Goal: Information Seeking & Learning: Learn about a topic

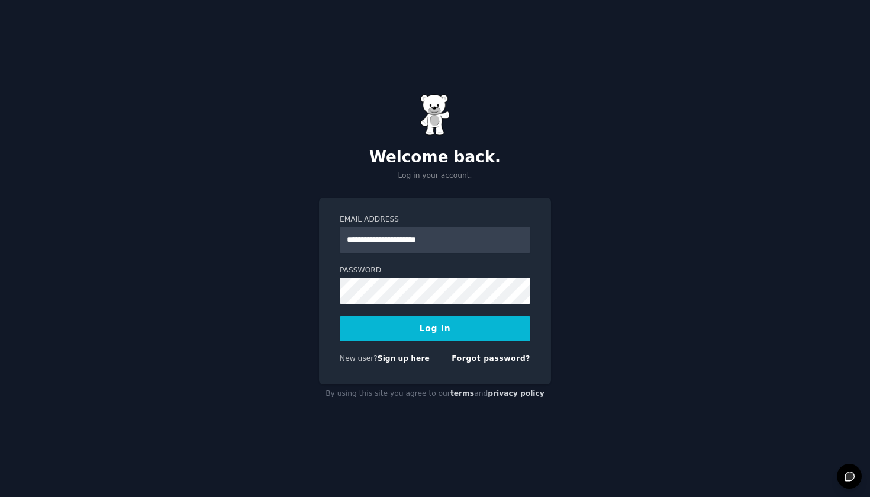
type input "**********"
click at [435, 328] on button "Log In" at bounding box center [435, 328] width 191 height 25
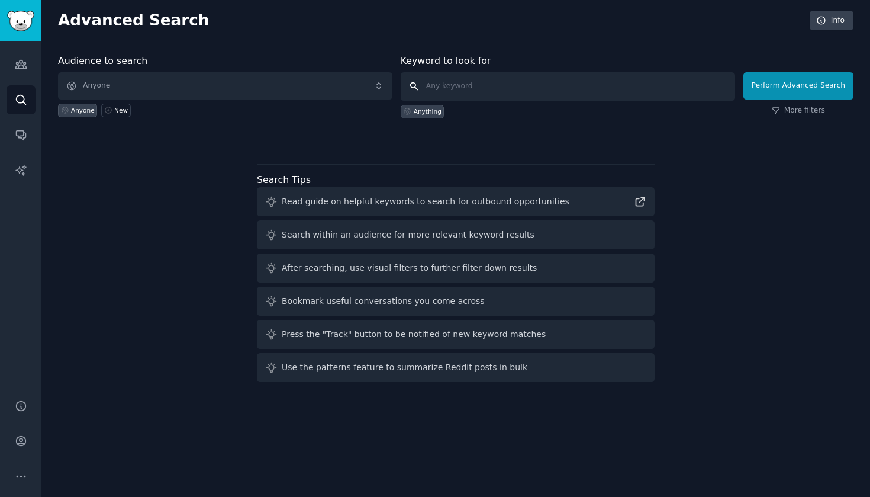
click at [451, 89] on input "text" at bounding box center [568, 86] width 334 height 28
type input "ready meals"
click at [776, 97] on button "Perform Advanced Search" at bounding box center [799, 85] width 110 height 27
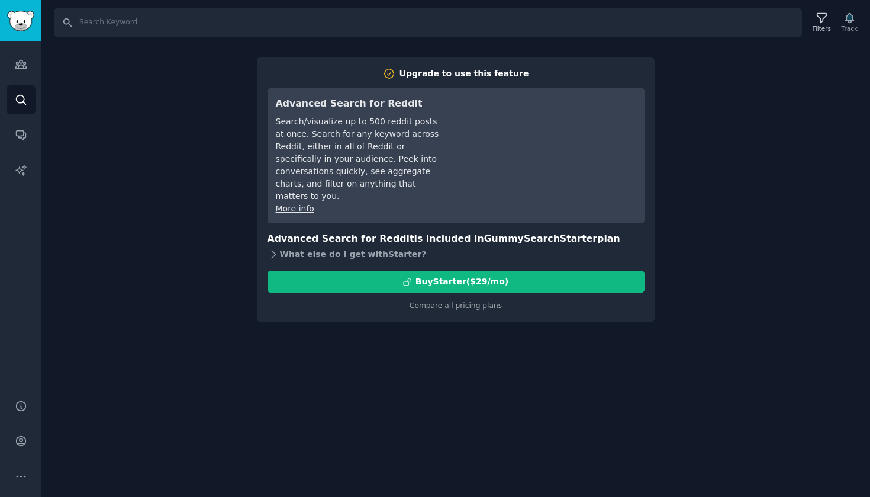
click at [277, 248] on icon at bounding box center [274, 254] width 12 height 12
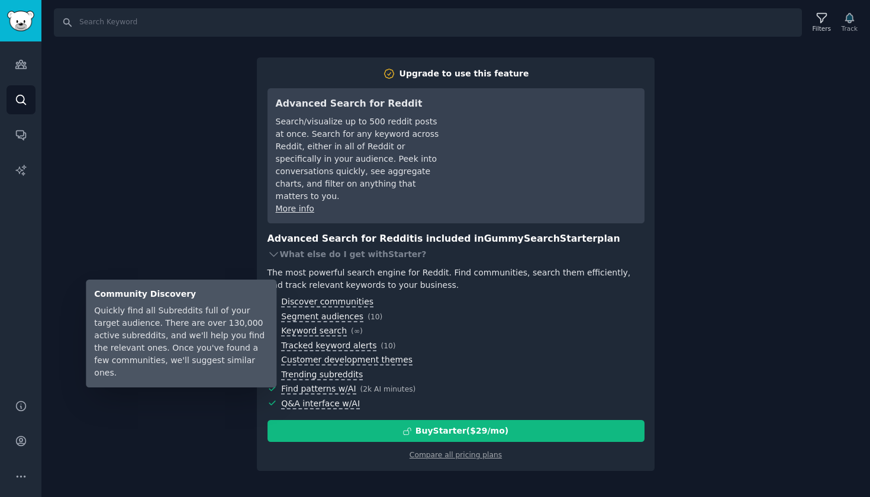
click at [328, 297] on span "Discover communities" at bounding box center [327, 302] width 92 height 11
click at [326, 297] on span "Discover communities" at bounding box center [327, 302] width 92 height 11
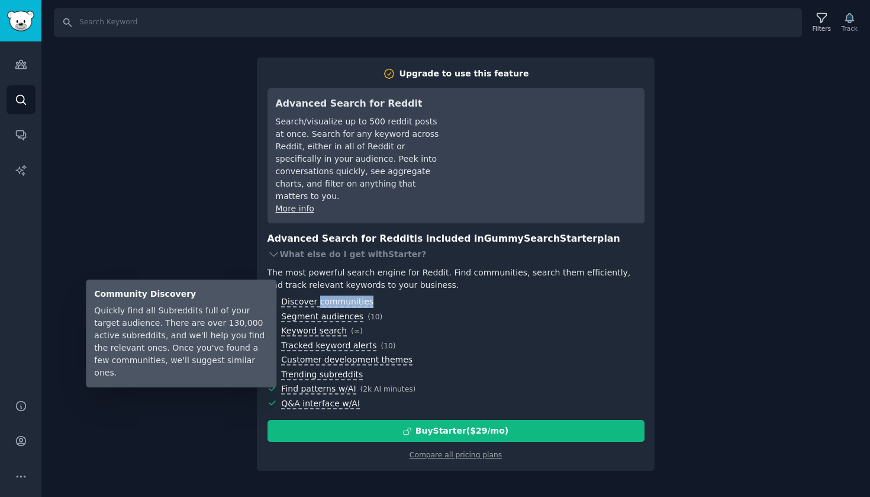
click at [326, 297] on span "Discover communities" at bounding box center [327, 302] width 92 height 11
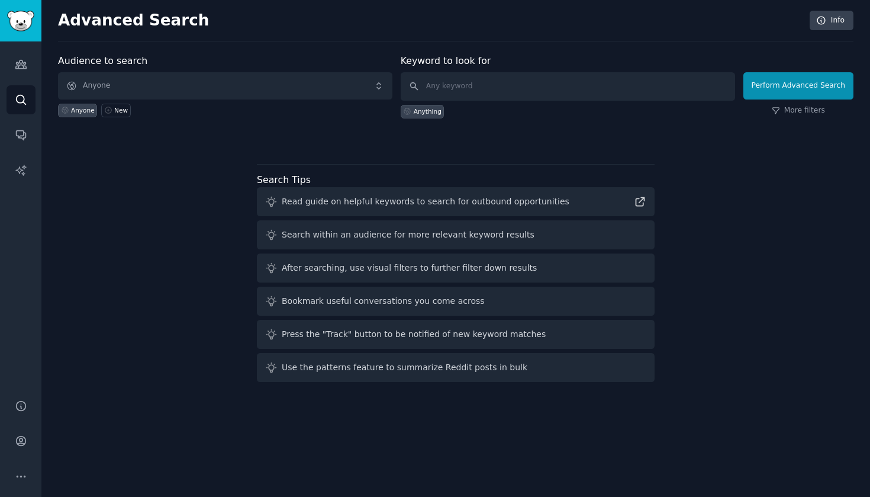
click at [213, 84] on span "Anyone" at bounding box center [225, 85] width 334 height 27
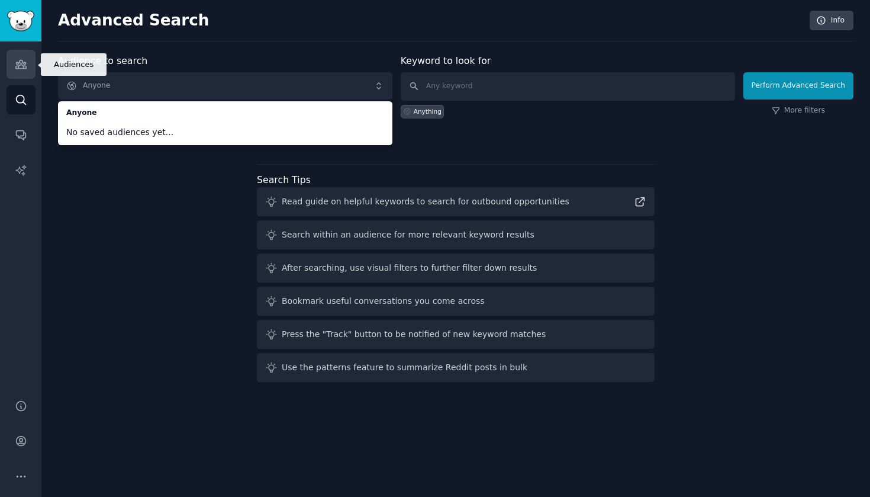
click at [22, 66] on icon "Sidebar" at bounding box center [20, 64] width 11 height 8
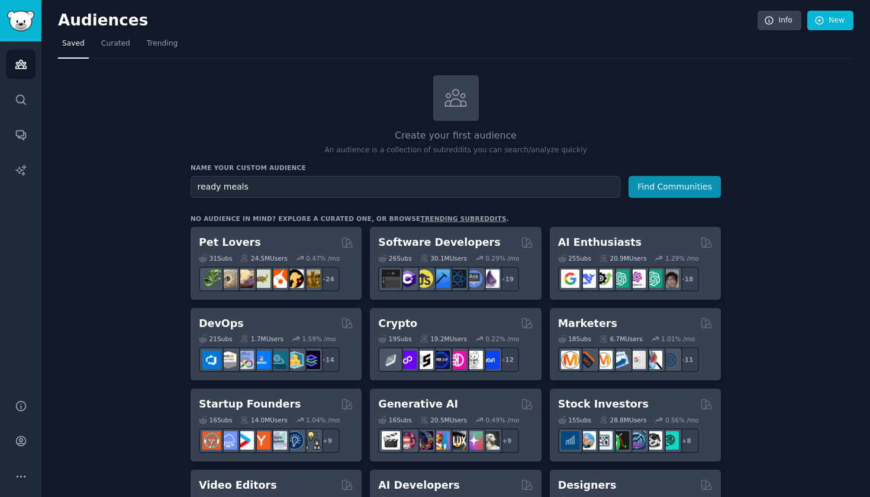
type input "ready meals"
click at [676, 185] on button "Find Communities" at bounding box center [675, 187] width 92 height 22
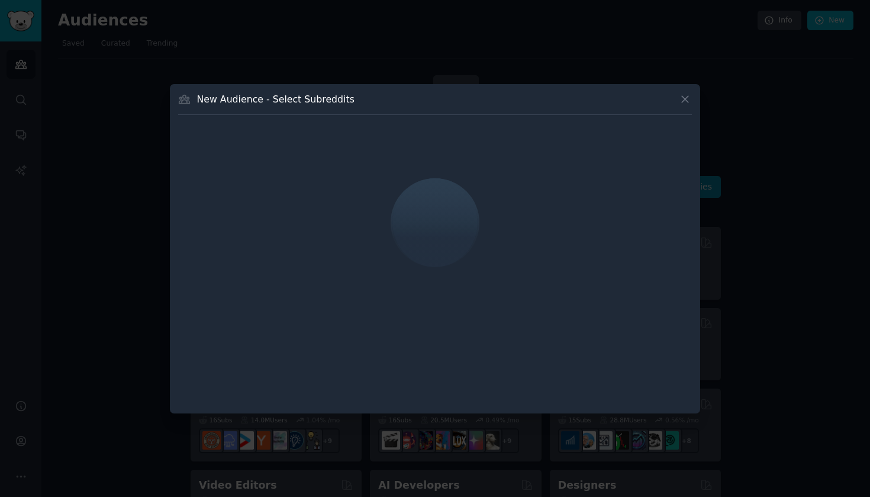
click at [427, 210] on div at bounding box center [435, 222] width 514 height 199
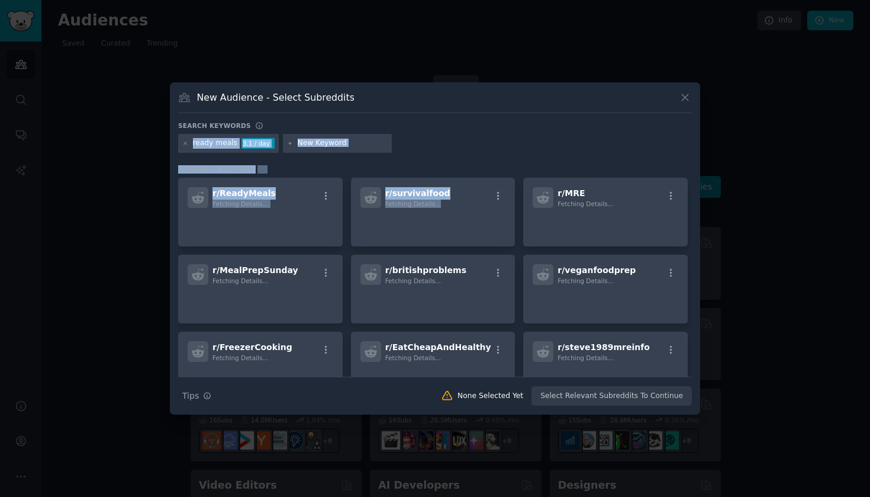
click at [550, 114] on div "New Audience - Select Subreddits Search keywords ready meals 3.1 / day Subreddi…" at bounding box center [435, 248] width 530 height 332
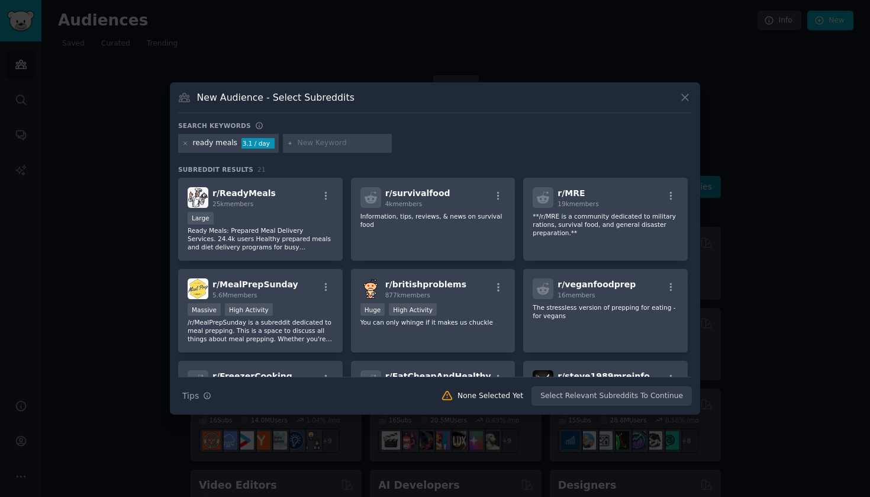
click at [542, 137] on div "ready meals 3.1 / day" at bounding box center [435, 145] width 514 height 23
click at [298, 234] on p "Ready Meals: Prepared Meal Delivery Services. 24.4k users Healthy prepared meal…" at bounding box center [261, 238] width 146 height 25
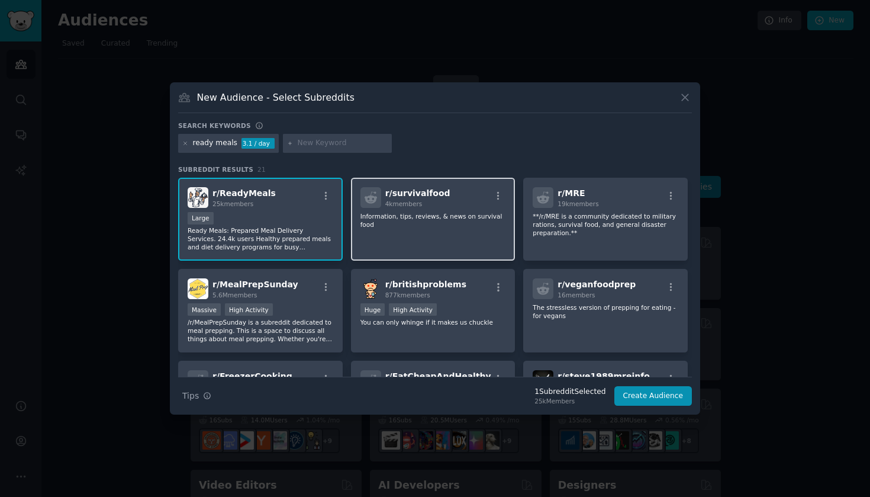
click at [433, 220] on p "Information, tips, reviews, & news on survival food" at bounding box center [434, 220] width 146 height 17
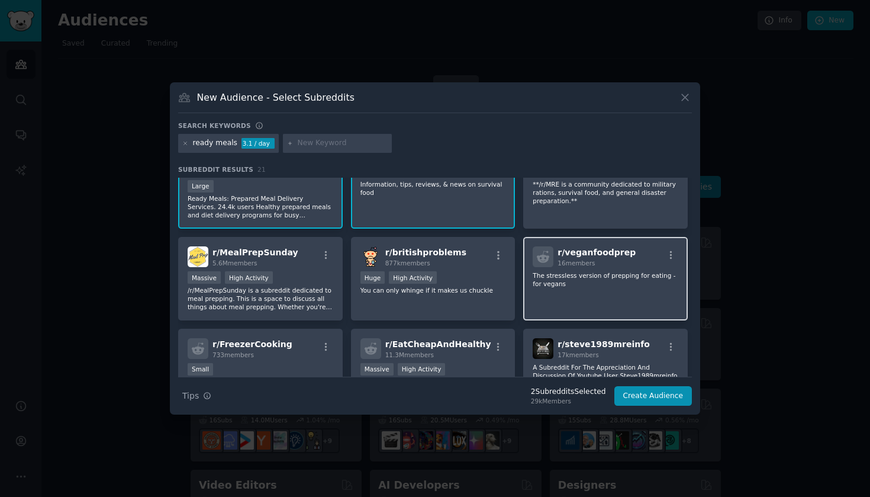
scroll to position [33, 0]
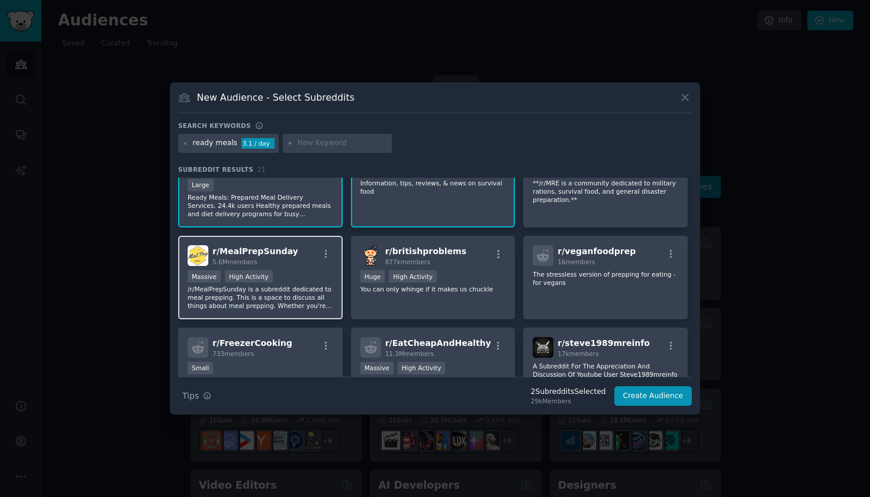
click at [297, 308] on p "/r/MealPrepSunday is a subreddit dedicated to meal prepping. This is a space to…" at bounding box center [261, 297] width 146 height 25
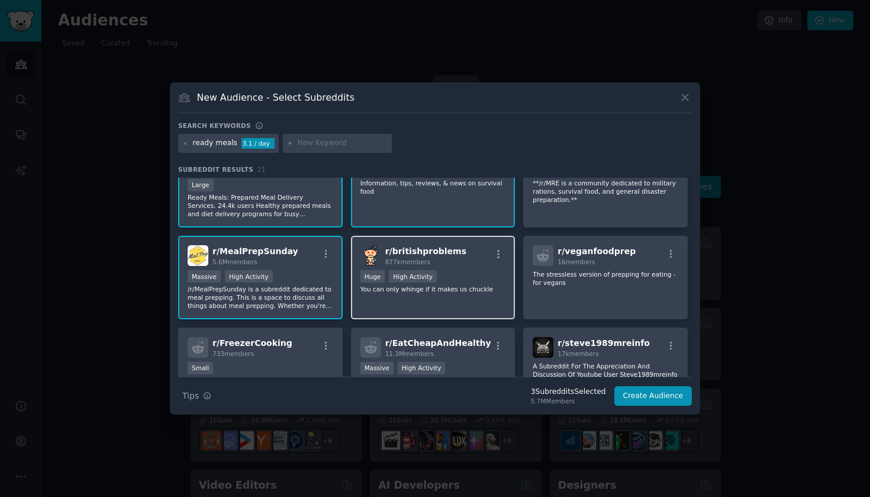
click at [423, 305] on div "r/ britishproblems 877k members >= 80th percentile for submissions / day Huge H…" at bounding box center [433, 277] width 165 height 83
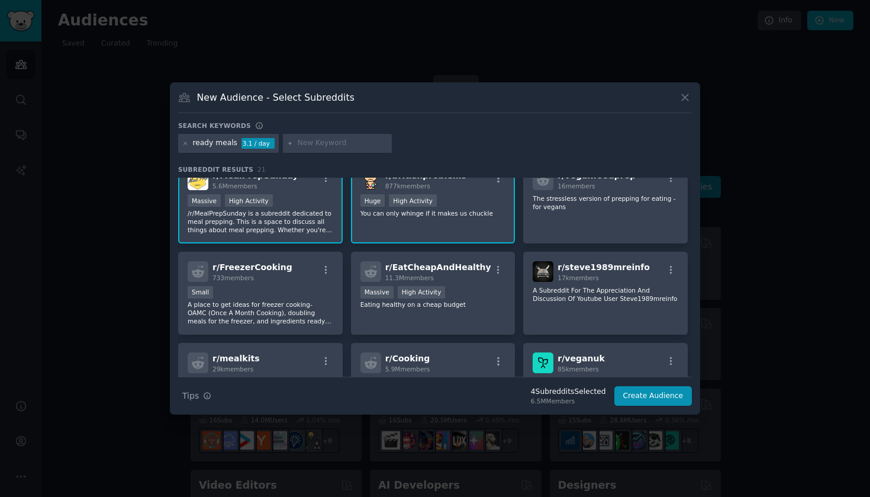
scroll to position [110, 0]
click at [299, 277] on div "r/ FreezerCooking 733 members" at bounding box center [261, 270] width 146 height 21
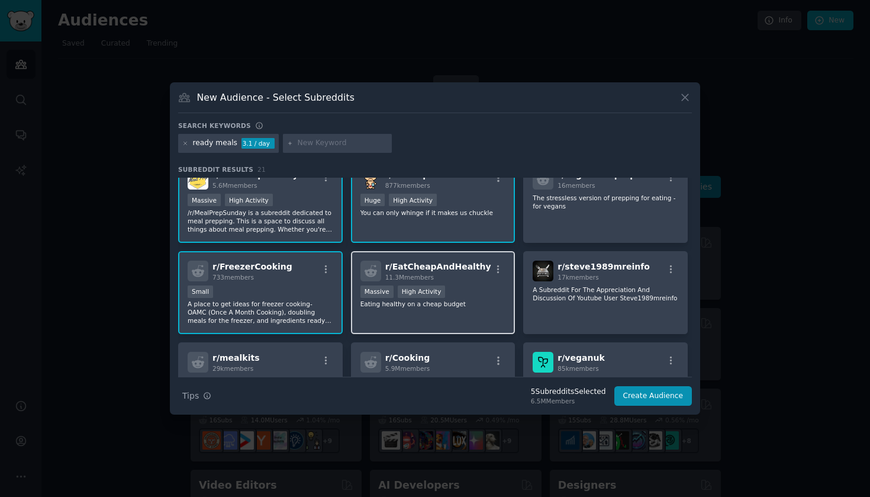
click at [450, 320] on div "r/ EatCheapAndHealthy 11.3M members 1,000,000+ members Massive High Activity Ea…" at bounding box center [433, 292] width 165 height 83
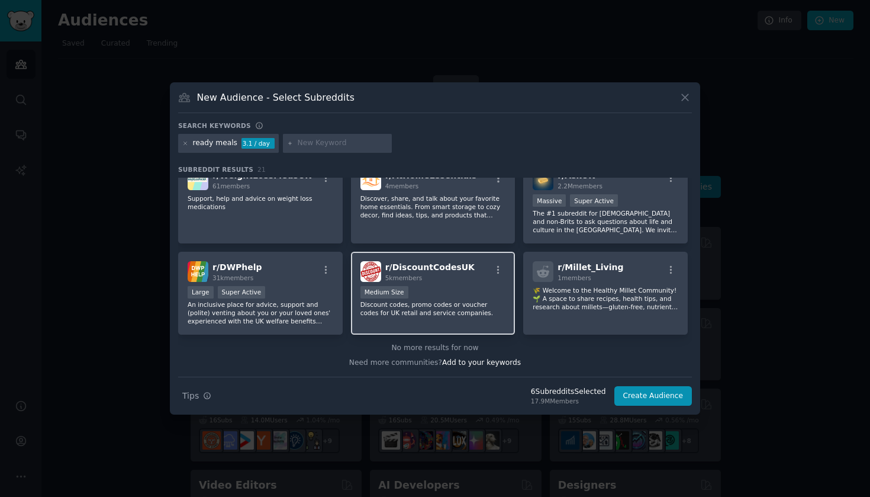
scroll to position [474, 0]
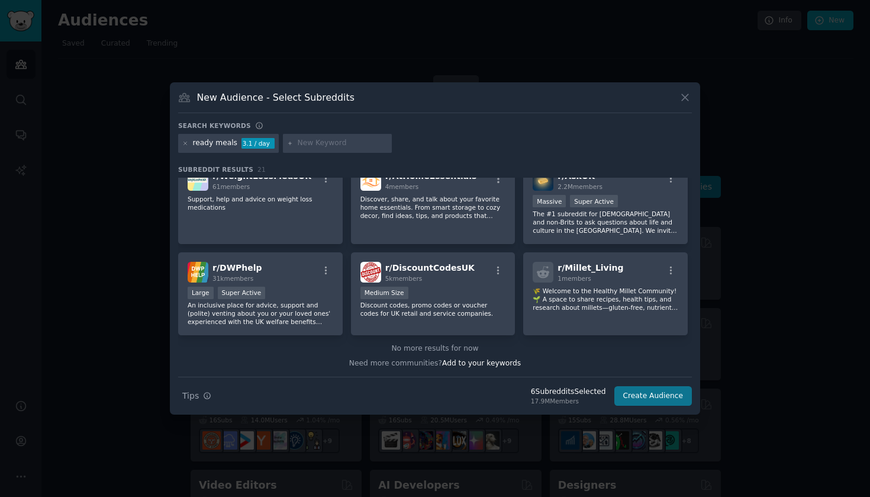
click at [672, 399] on button "Create Audience" at bounding box center [654, 396] width 78 height 20
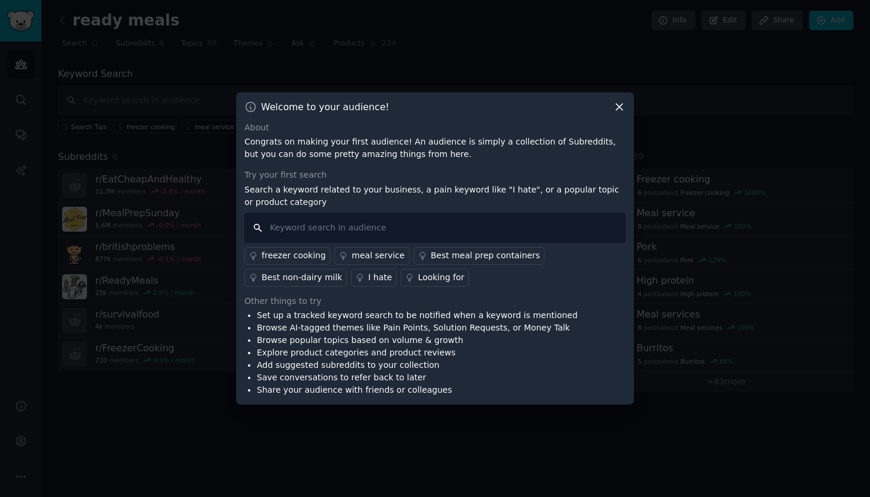
click at [566, 223] on input "text" at bounding box center [435, 228] width 381 height 30
type input "ready meals"
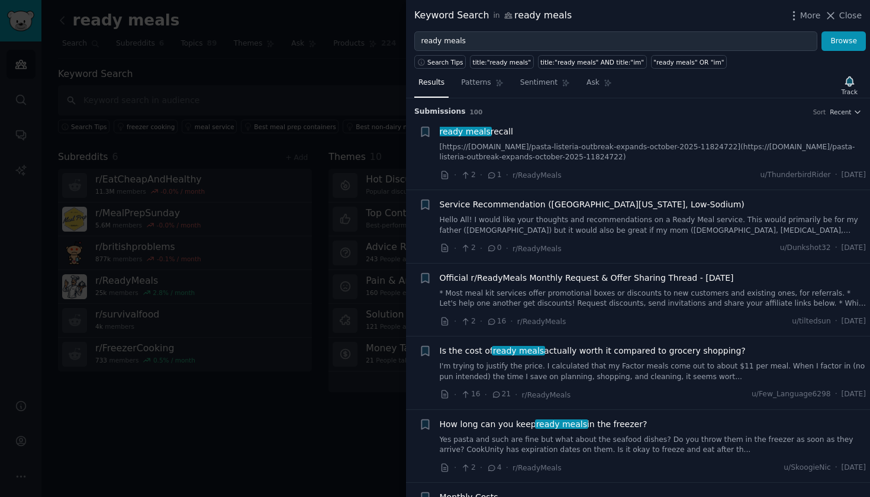
click at [659, 239] on div "Service Recommendation (South Florida, Low-Sodium) Hello All! I would like your…" at bounding box center [653, 226] width 427 height 56
click at [728, 220] on link "Hello All! I would like your thoughts and recommendations on a Ready Meal servi…" at bounding box center [653, 225] width 427 height 21
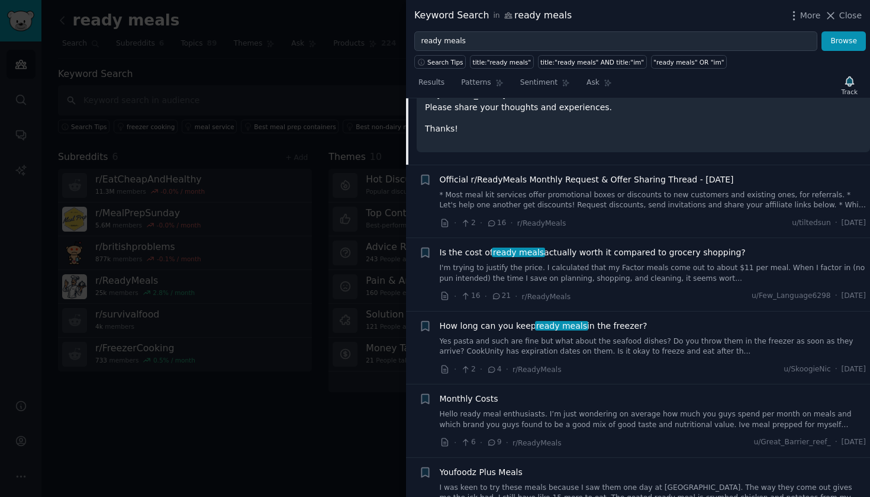
scroll to position [385, 0]
click at [652, 268] on div "Is the cost of ready meals actually worth it compared to grocery shopping? I'm …" at bounding box center [653, 273] width 427 height 56
click at [623, 262] on link "I'm trying to justify the price. I calculated that my Factor meals come out to …" at bounding box center [653, 272] width 427 height 21
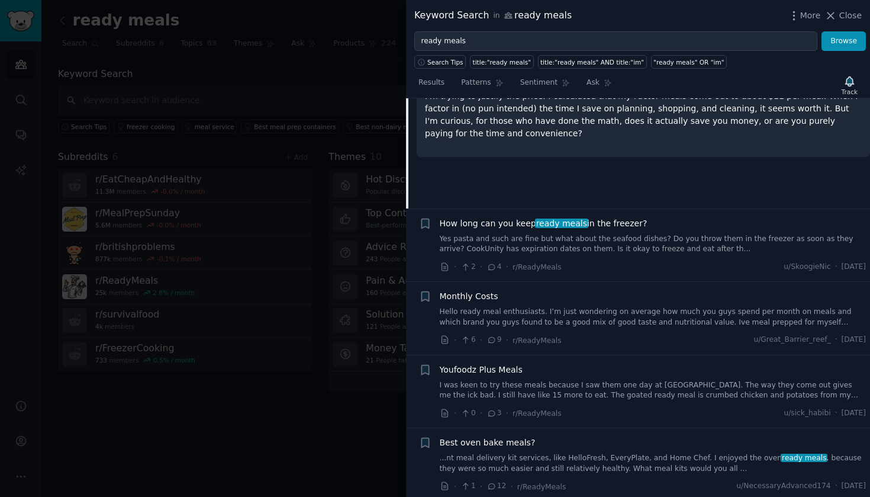
scroll to position [381, 0]
click at [642, 314] on link "Hello ready meal enthusiasts. I’m just wondering on average how much you guys s…" at bounding box center [653, 314] width 427 height 21
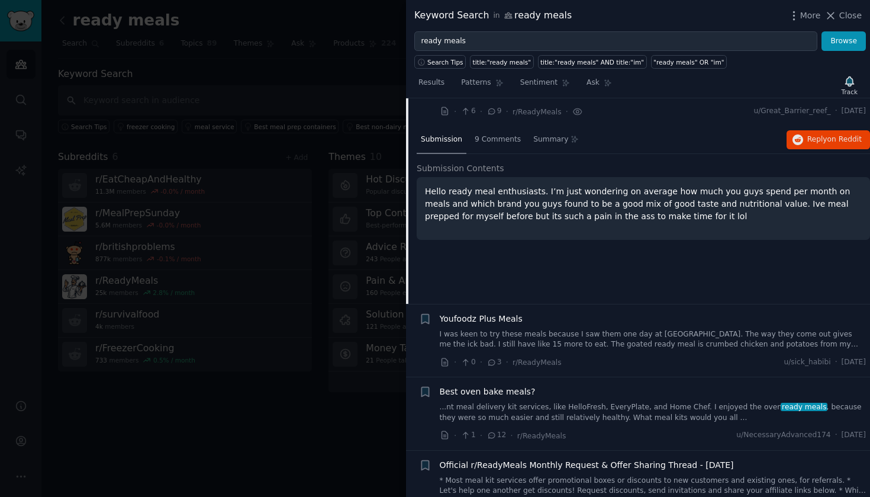
scroll to position [429, 0]
click at [509, 135] on span "9 Comments" at bounding box center [498, 140] width 46 height 11
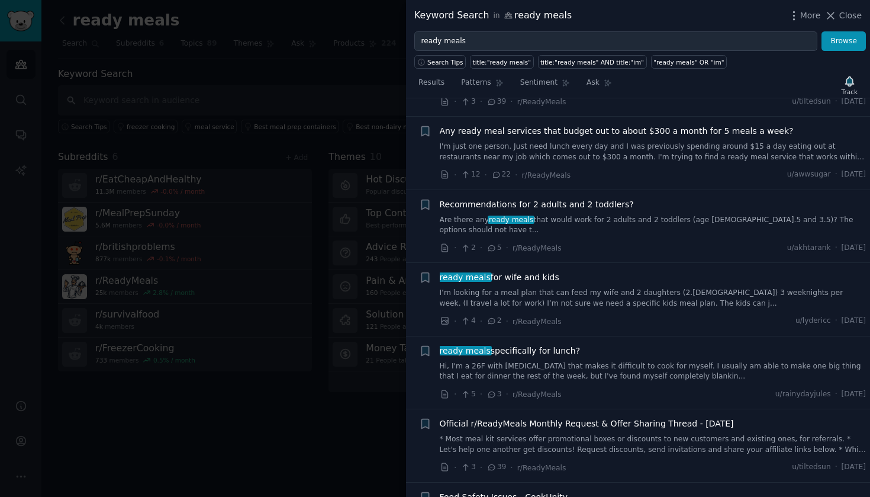
scroll to position [935, 0]
click at [649, 220] on div "Recommendations for 2 adults and 2 toddlers? Are there any ready meals that wou…" at bounding box center [653, 227] width 427 height 56
click at [669, 219] on div "Recommendations for 2 adults and 2 toddlers? Are there any ready meals that wou…" at bounding box center [653, 227] width 427 height 56
click at [765, 215] on link "Are there any ready meals that would work for 2 adults and 2 toddlers (age 1.5 …" at bounding box center [653, 225] width 427 height 21
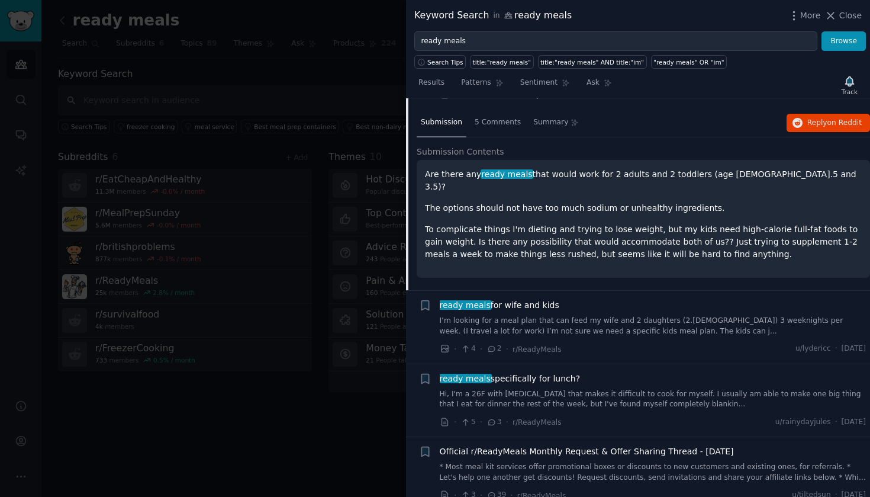
scroll to position [811, 0]
click at [642, 316] on link "I’m looking for a meal plan that can feed my wife and 2 daughters (2.5 and 5 ye…" at bounding box center [653, 326] width 427 height 21
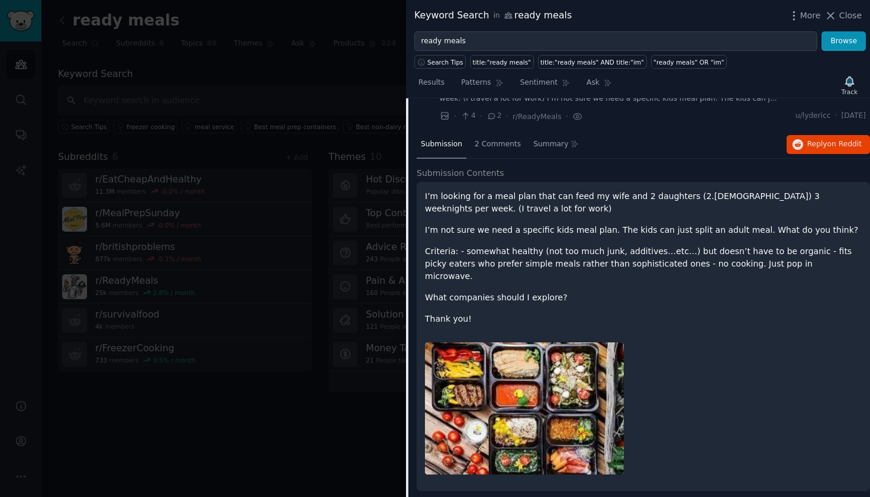
scroll to position [864, 0]
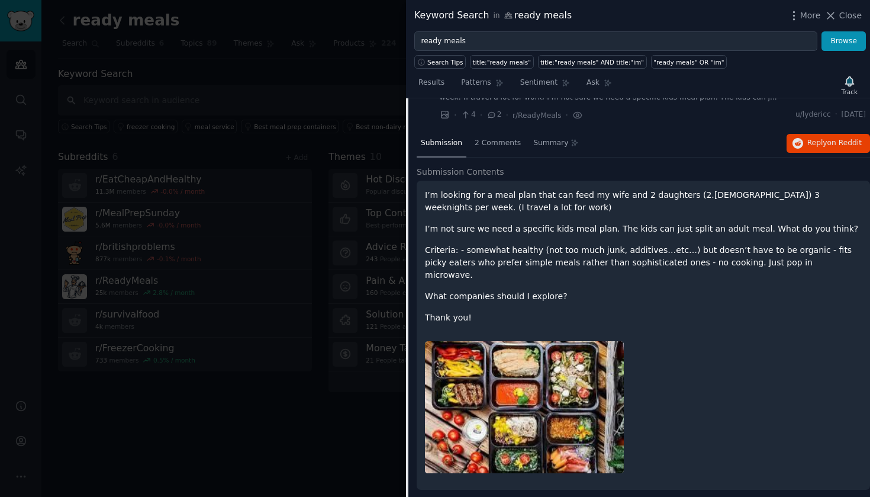
click at [298, 405] on div at bounding box center [435, 248] width 870 height 497
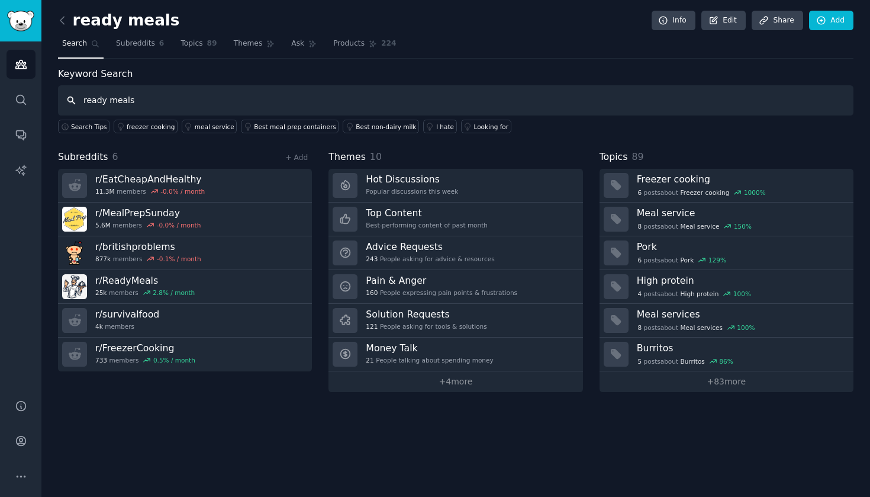
type input "ready meals"
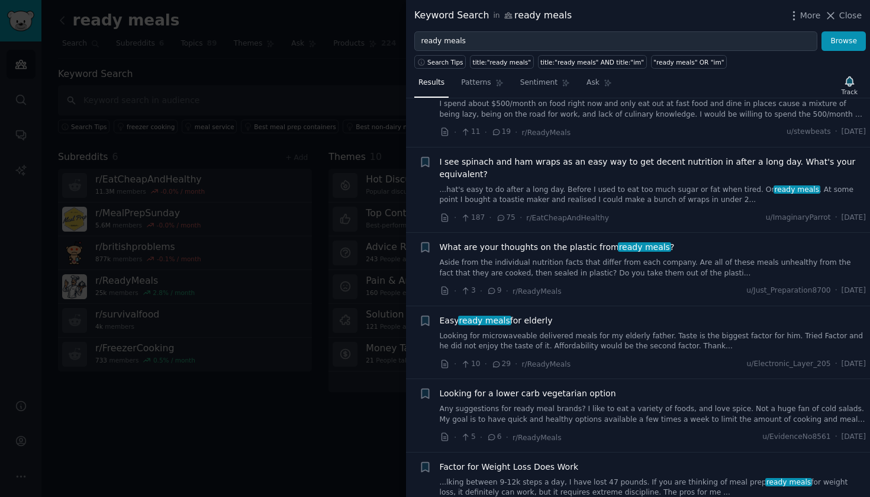
scroll to position [1301, 0]
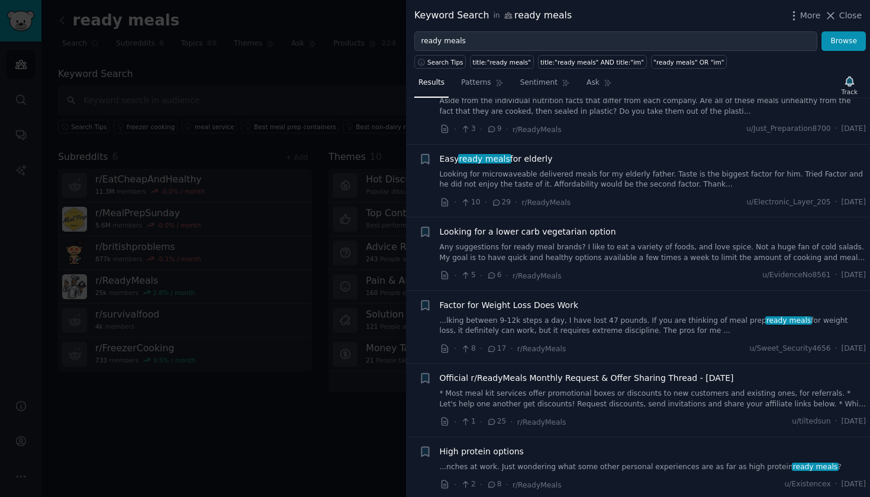
click at [609, 171] on div "Easy ready meals for elderly Looking for microwaveable delivered meals for my e…" at bounding box center [653, 181] width 427 height 56
click at [624, 169] on link "Looking for microwaveable delivered meals for my elderly father. Taste is the b…" at bounding box center [653, 179] width 427 height 21
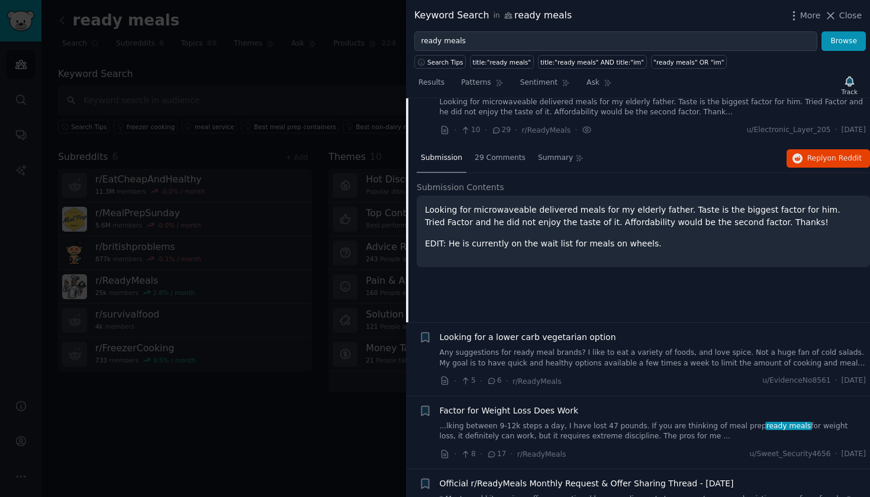
scroll to position [1575, 0]
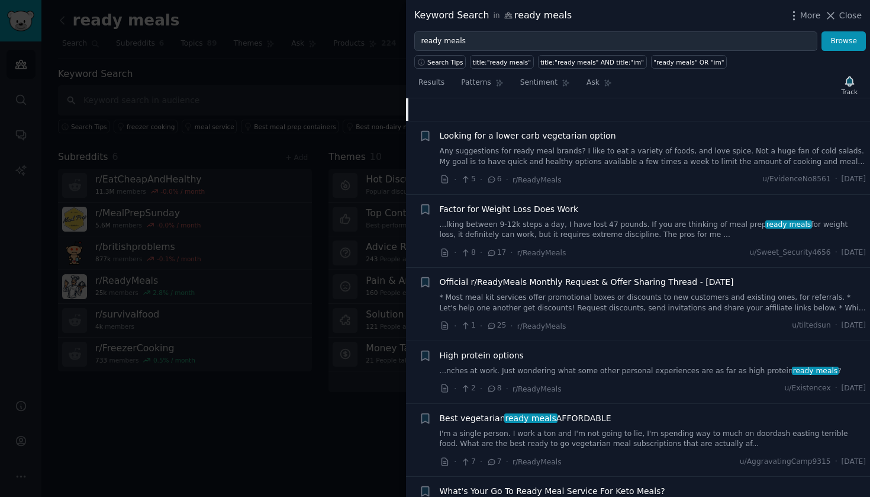
click at [628, 130] on div "Looking for a lower carb vegetarian option Any suggestions for ready meal brand…" at bounding box center [653, 148] width 427 height 37
click at [626, 146] on div "Looking for a lower carb vegetarian option Any suggestions for ready meal brand…" at bounding box center [653, 158] width 427 height 56
click at [607, 146] on link "Any suggestions for ready meal brands? I like to eat a variety of foods, and lo…" at bounding box center [653, 156] width 427 height 21
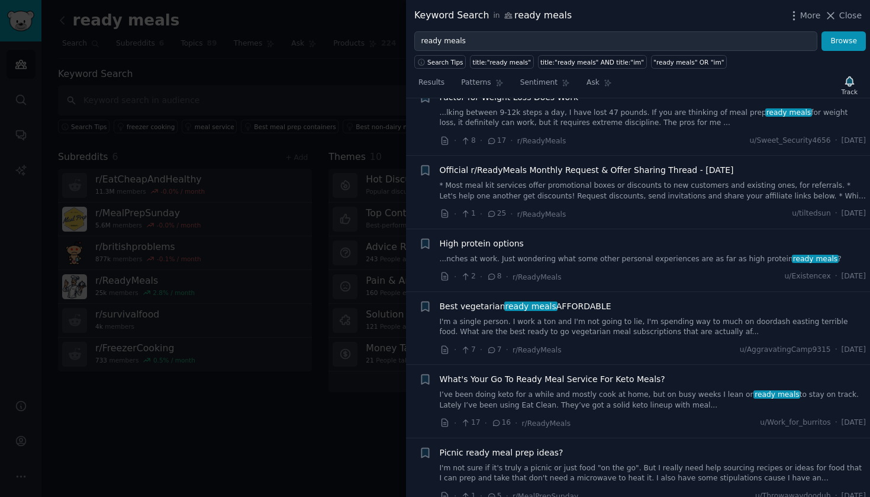
scroll to position [1710, 0]
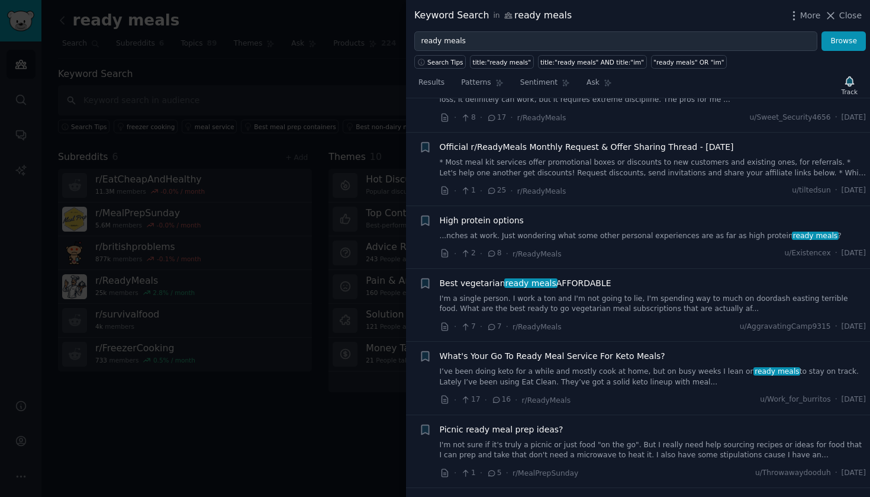
click at [619, 231] on link "...nches at work. Just wondering what some other personal experiences are as fa…" at bounding box center [653, 236] width 427 height 11
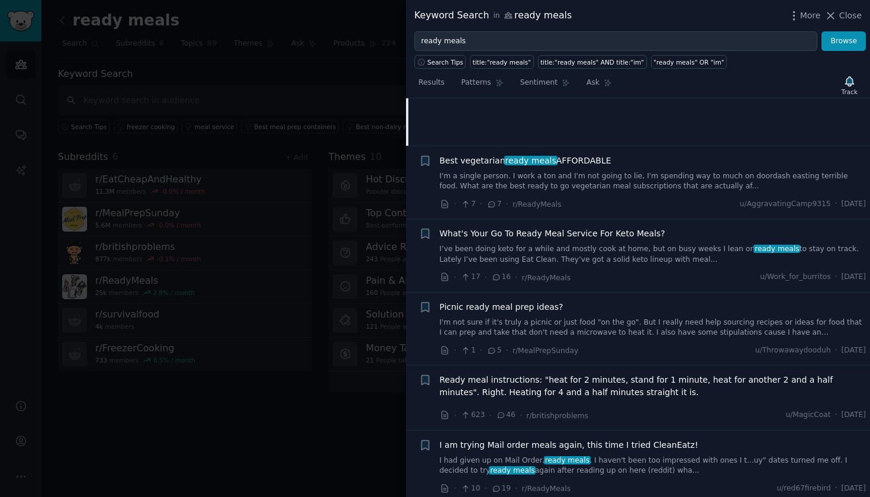
scroll to position [1835, 0]
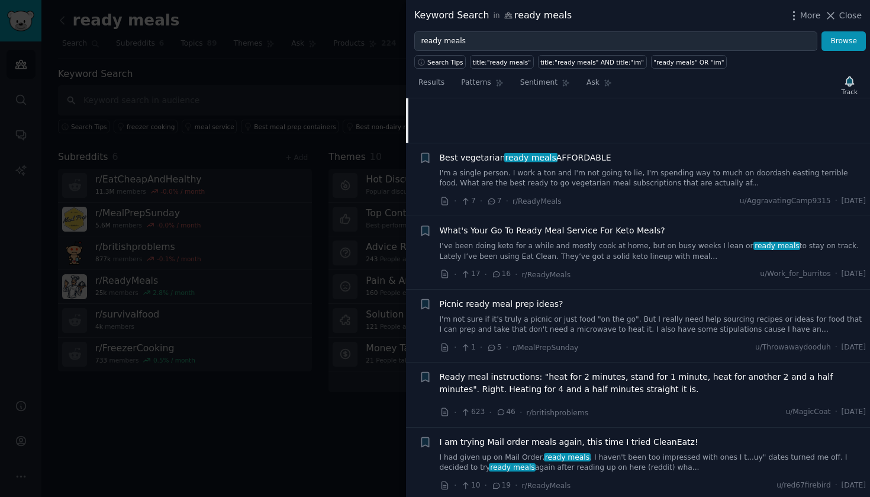
click at [625, 224] on div "What's Your Go To Ready Meal Service For Keto Meals? I’ve been doing keto for a…" at bounding box center [653, 242] width 427 height 37
click at [642, 241] on link "I’ve been doing keto for a while and mostly cook at home, but on busy weeks I l…" at bounding box center [653, 251] width 427 height 21
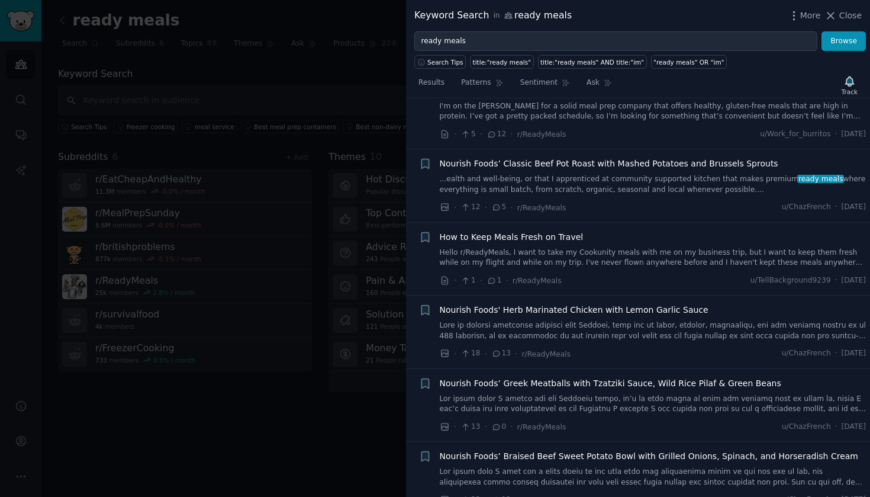
scroll to position [2642, 0]
click at [632, 247] on link "Hello r/ReadyMeals, I want to take my Cookunity meals with me on my business tr…" at bounding box center [653, 257] width 427 height 21
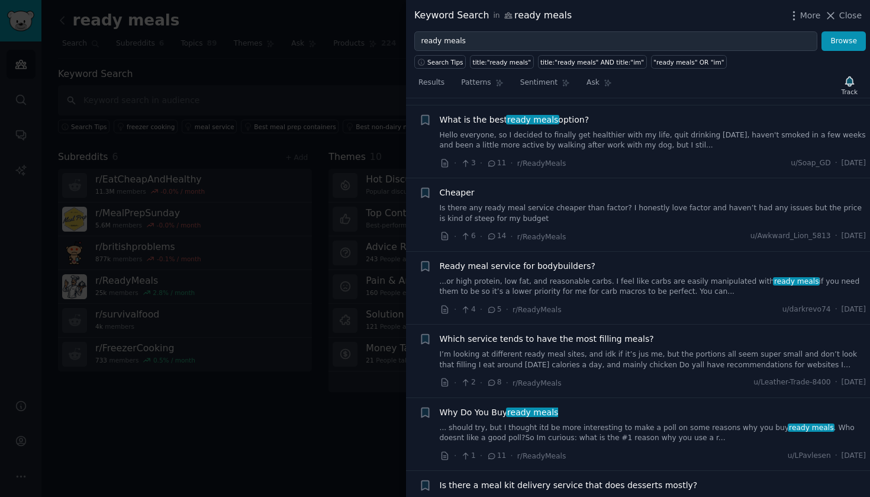
scroll to position [4097, 0]
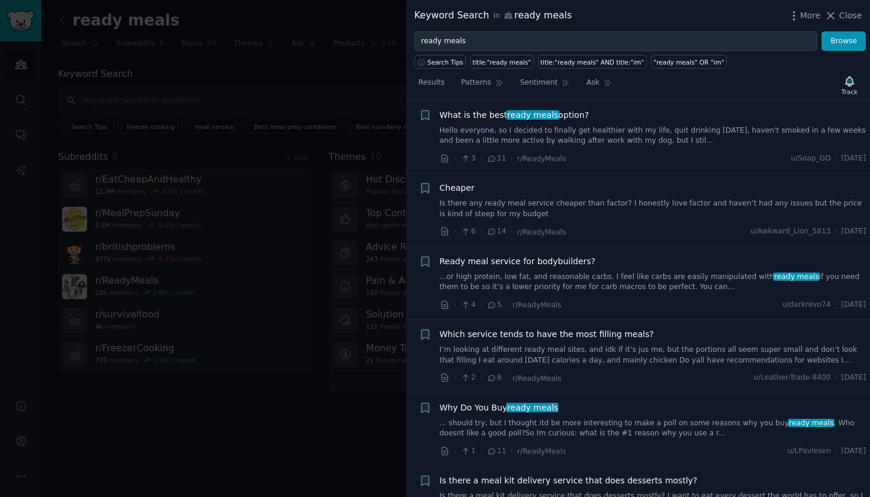
click at [663, 272] on link "...or high protein, low fat, and reasonable carbs. I feel like carbs are easily…" at bounding box center [653, 282] width 427 height 21
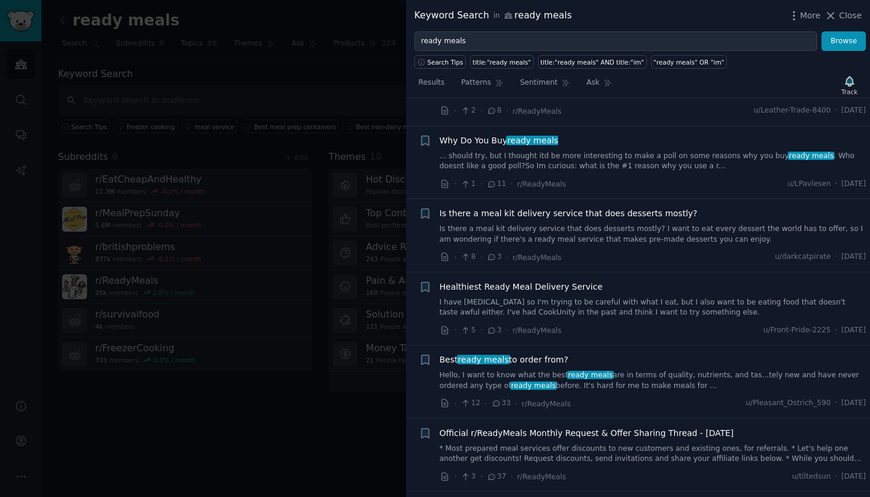
scroll to position [4359, 0]
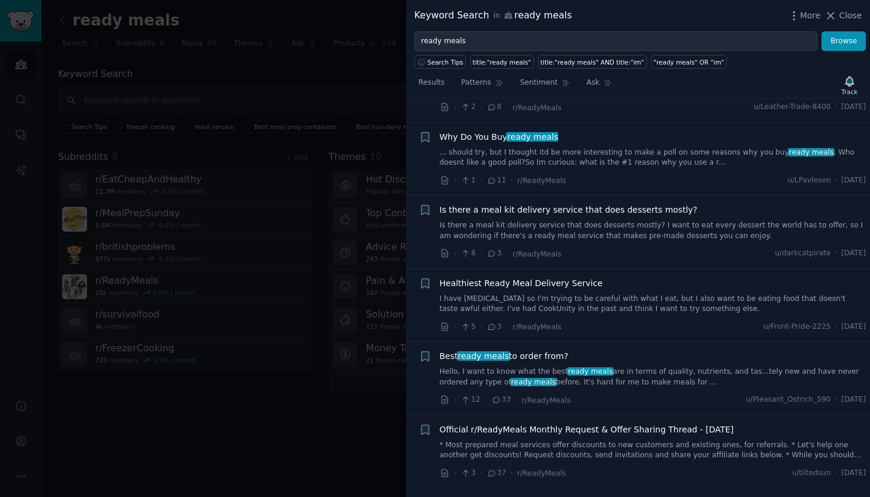
click at [693, 294] on link "I have high cholesterol so I'm trying to be careful with what I eat, but I also…" at bounding box center [653, 304] width 427 height 21
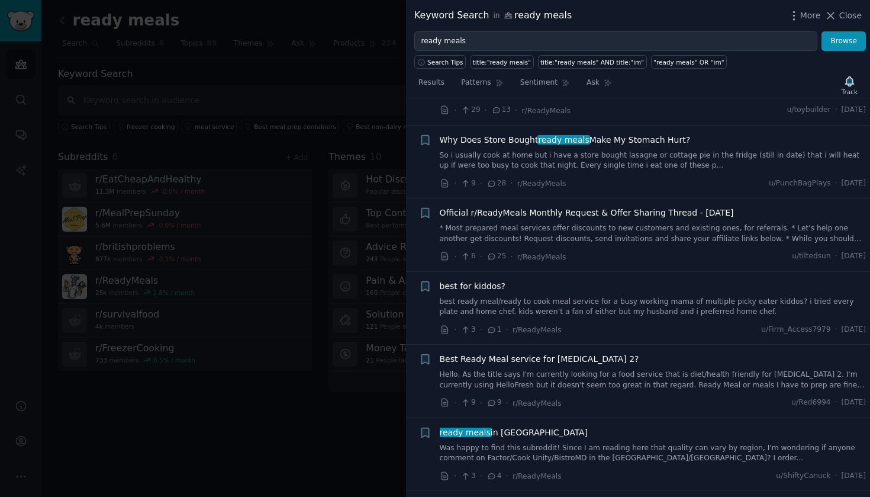
scroll to position [7024, 0]
click at [649, 273] on li "+ best for kiddos? best ready meal/ready to cook meal service for a busy workin…" at bounding box center [638, 309] width 464 height 73
click at [642, 298] on link "best ready meal/ready to cook meal service for a busy working mama of multiple …" at bounding box center [653, 308] width 427 height 21
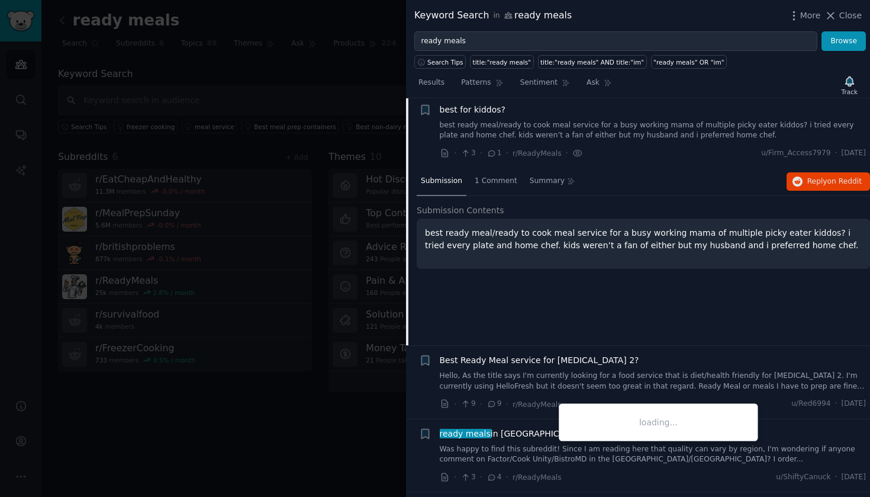
scroll to position [7024, 0]
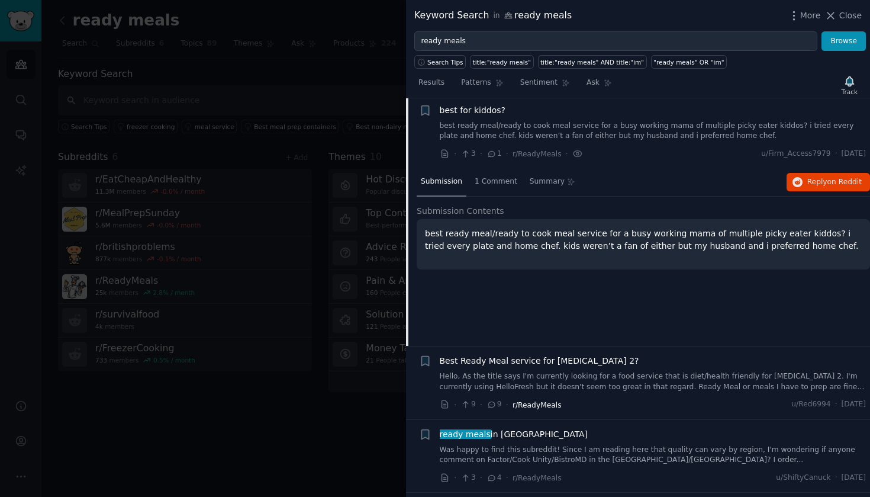
click at [527, 401] on span "r/ReadyMeals" at bounding box center [537, 405] width 49 height 8
click at [526, 371] on link "Hello, As the title says I'm currently looking for a food service that is diet/…" at bounding box center [653, 381] width 427 height 21
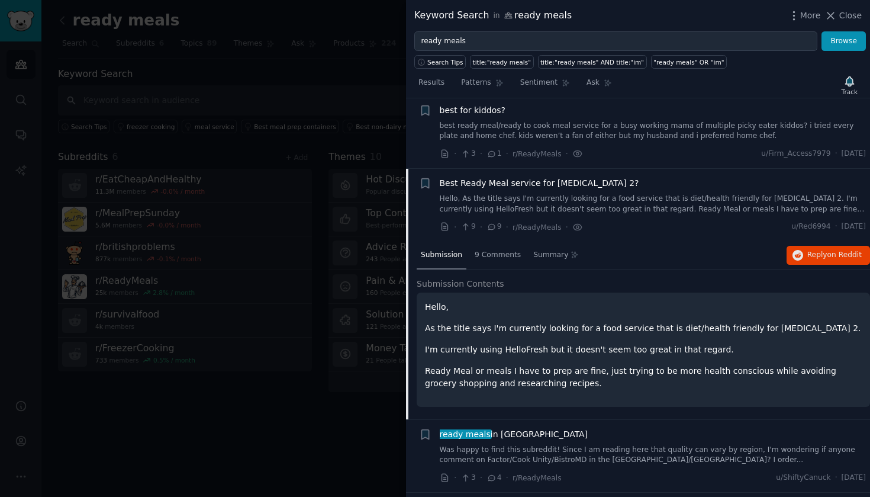
scroll to position [7024, 0]
